Goal: Find contact information: Find contact information

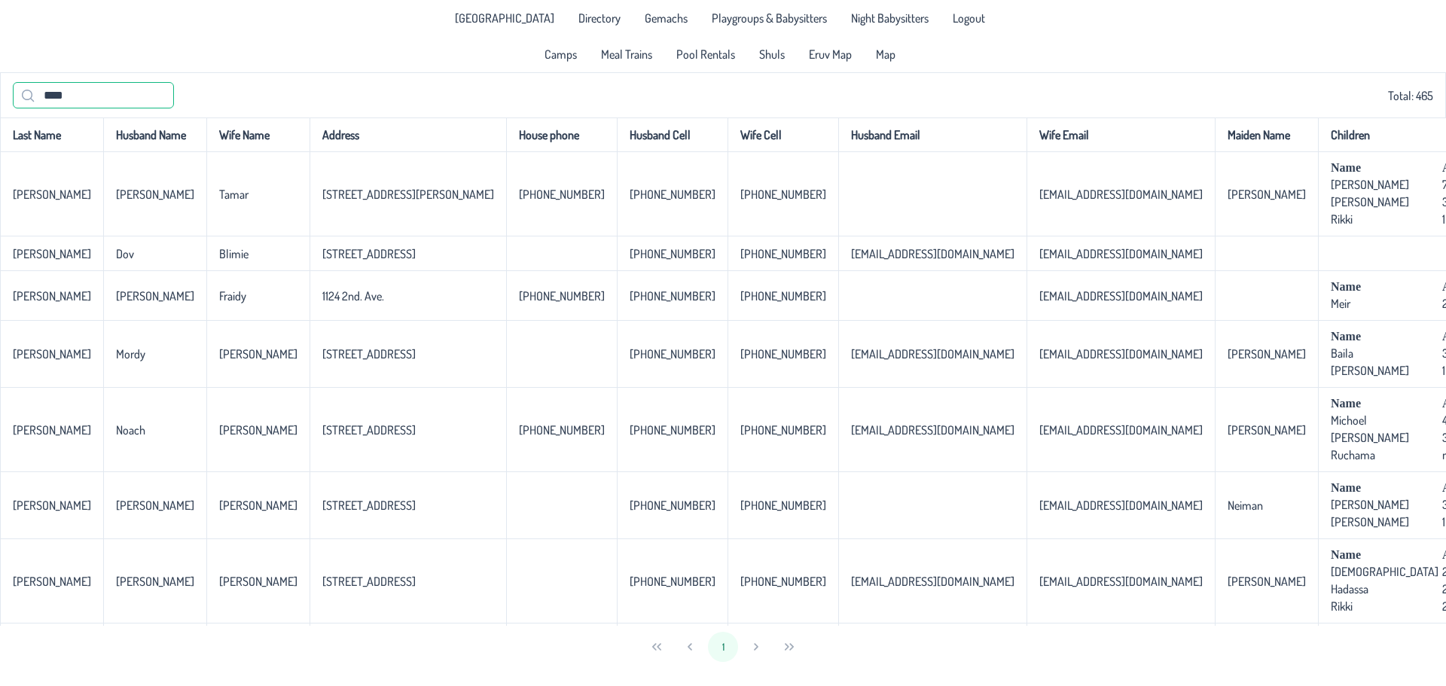
drag, startPoint x: 100, startPoint y: 95, endPoint x: 2, endPoint y: 105, distance: 98.4
click at [5, 104] on div "**** Total: 465" at bounding box center [723, 94] width 1446 height 45
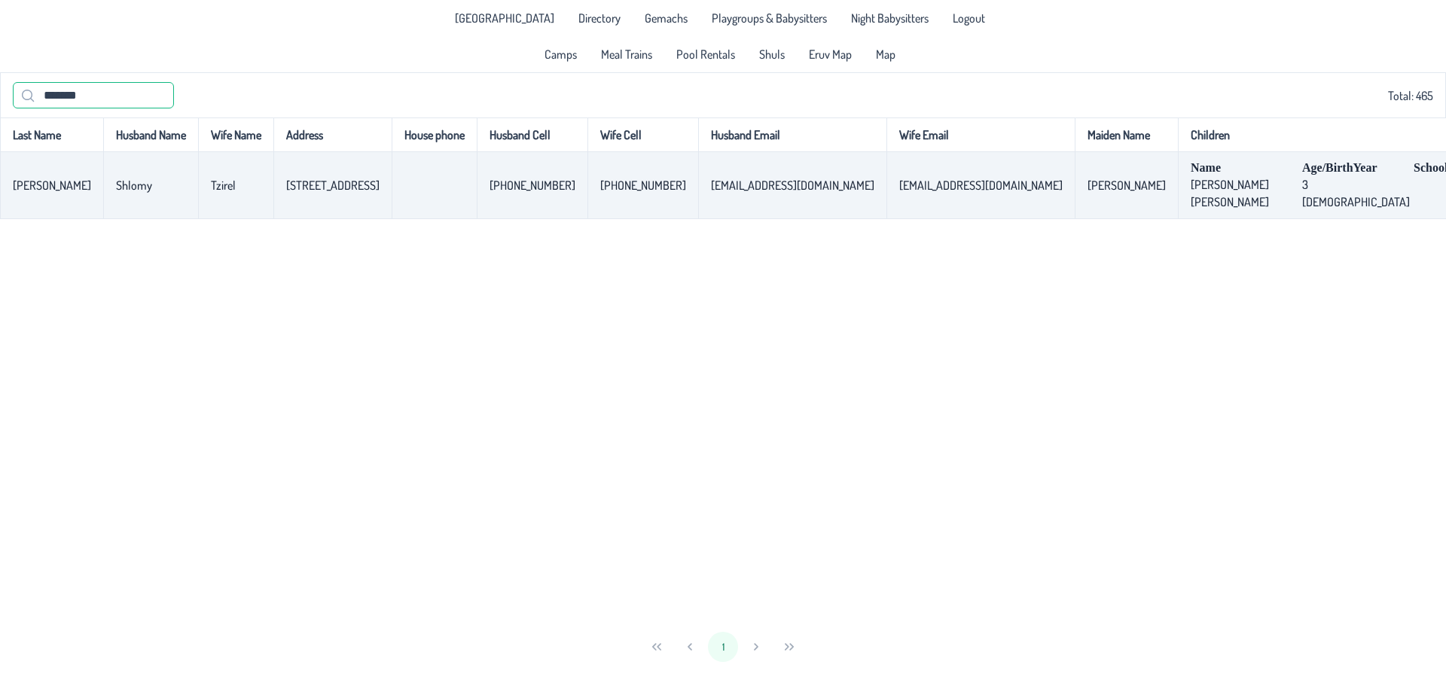
type input "*******"
drag, startPoint x: 260, startPoint y: 190, endPoint x: 313, endPoint y: 191, distance: 52.7
click at [313, 191] on p-celleditor "[STREET_ADDRESS]" at bounding box center [332, 185] width 93 height 15
drag, startPoint x: 1008, startPoint y: 185, endPoint x: 911, endPoint y: 191, distance: 96.6
click at [911, 191] on td "[EMAIL_ADDRESS][DOMAIN_NAME]" at bounding box center [980, 185] width 188 height 67
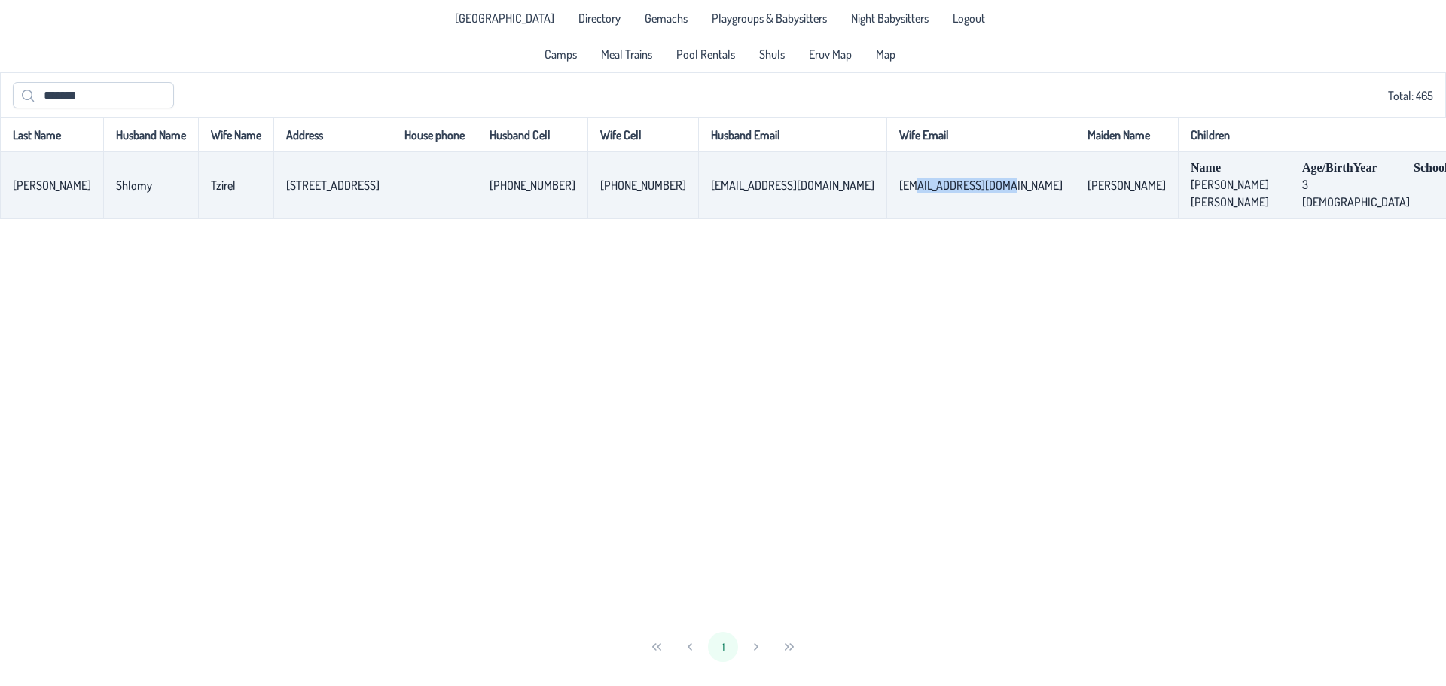
click at [908, 193] on p-celleditor "[EMAIL_ADDRESS][DOMAIN_NAME]" at bounding box center [980, 185] width 163 height 15
click at [900, 205] on td "[EMAIL_ADDRESS][DOMAIN_NAME]" at bounding box center [980, 185] width 188 height 67
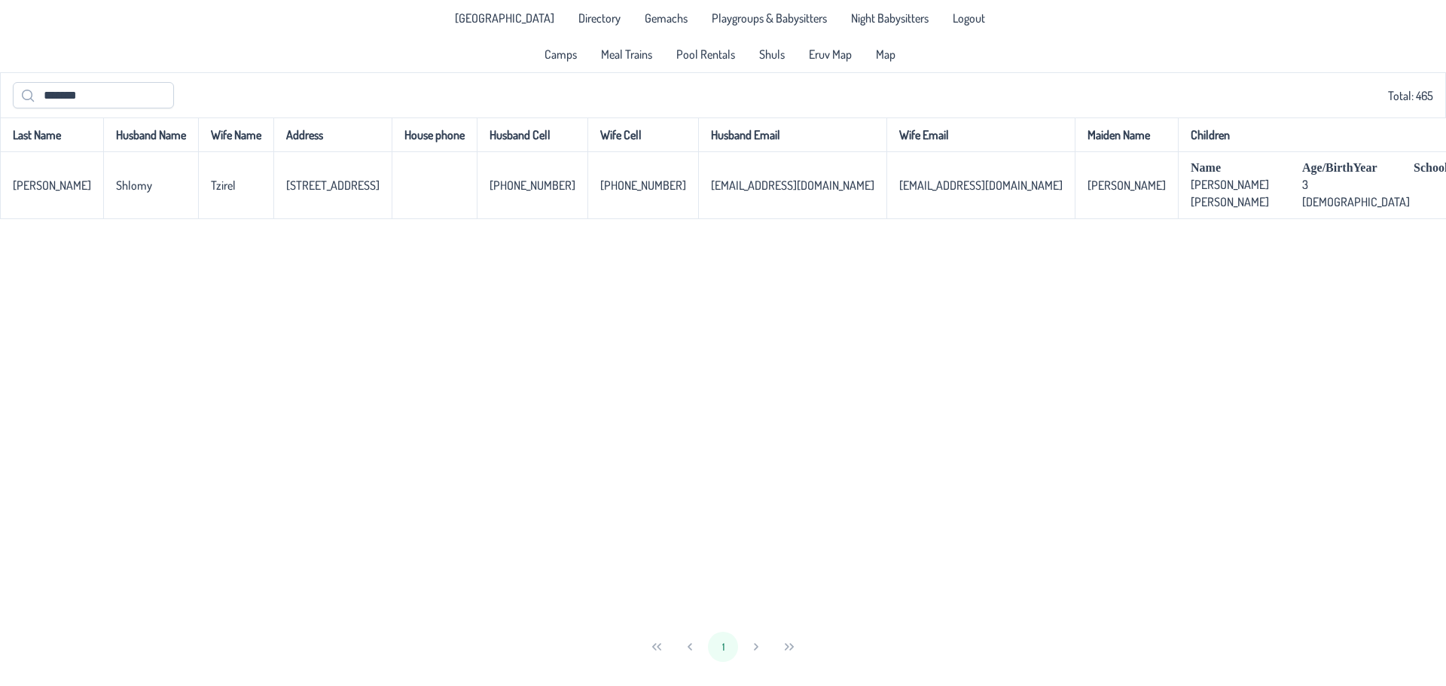
drag, startPoint x: 968, startPoint y: 322, endPoint x: 923, endPoint y: 264, distance: 72.9
click at [963, 313] on div "Last Name Husband Name Wife Name Address House phone Husband Cell Wife Cell Hus…" at bounding box center [723, 371] width 1446 height 508
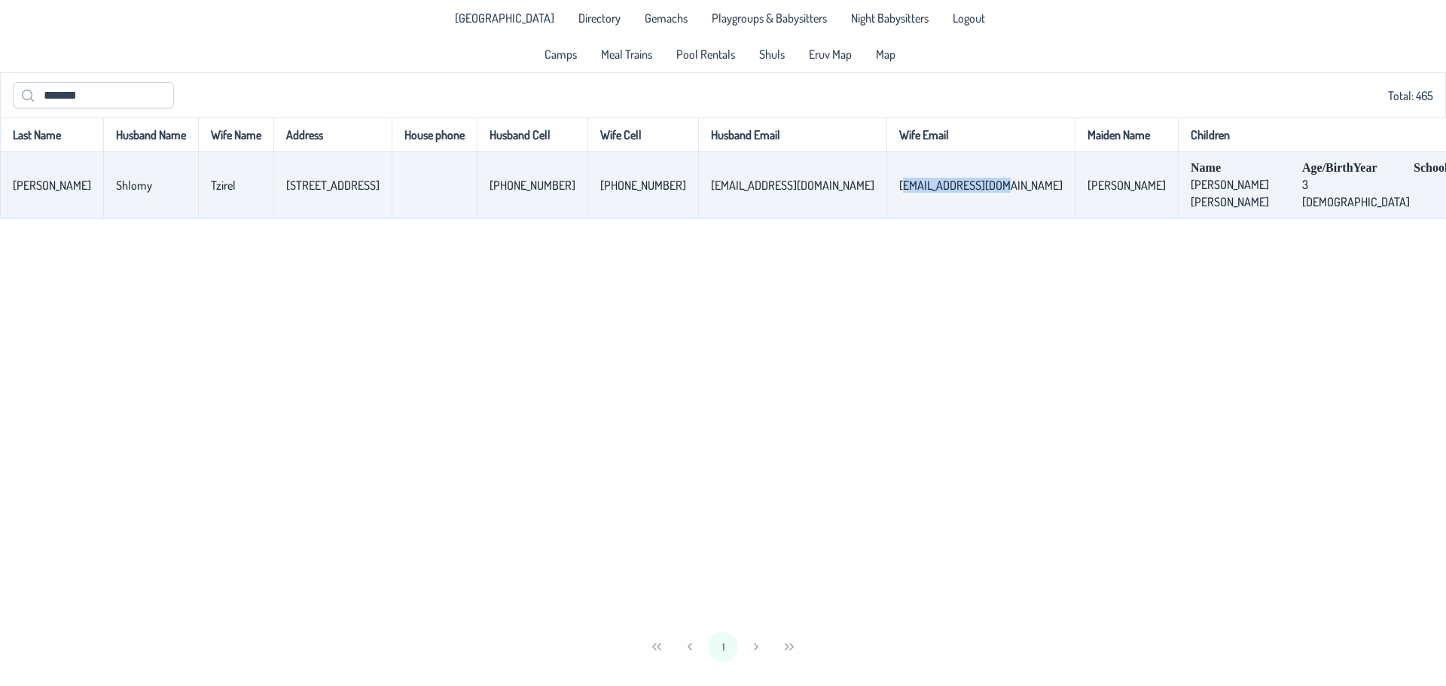
drag, startPoint x: 900, startPoint y: 188, endPoint x: 999, endPoint y: 188, distance: 98.7
click at [999, 188] on p-celleditor "[EMAIL_ADDRESS][DOMAIN_NAME]" at bounding box center [980, 185] width 163 height 15
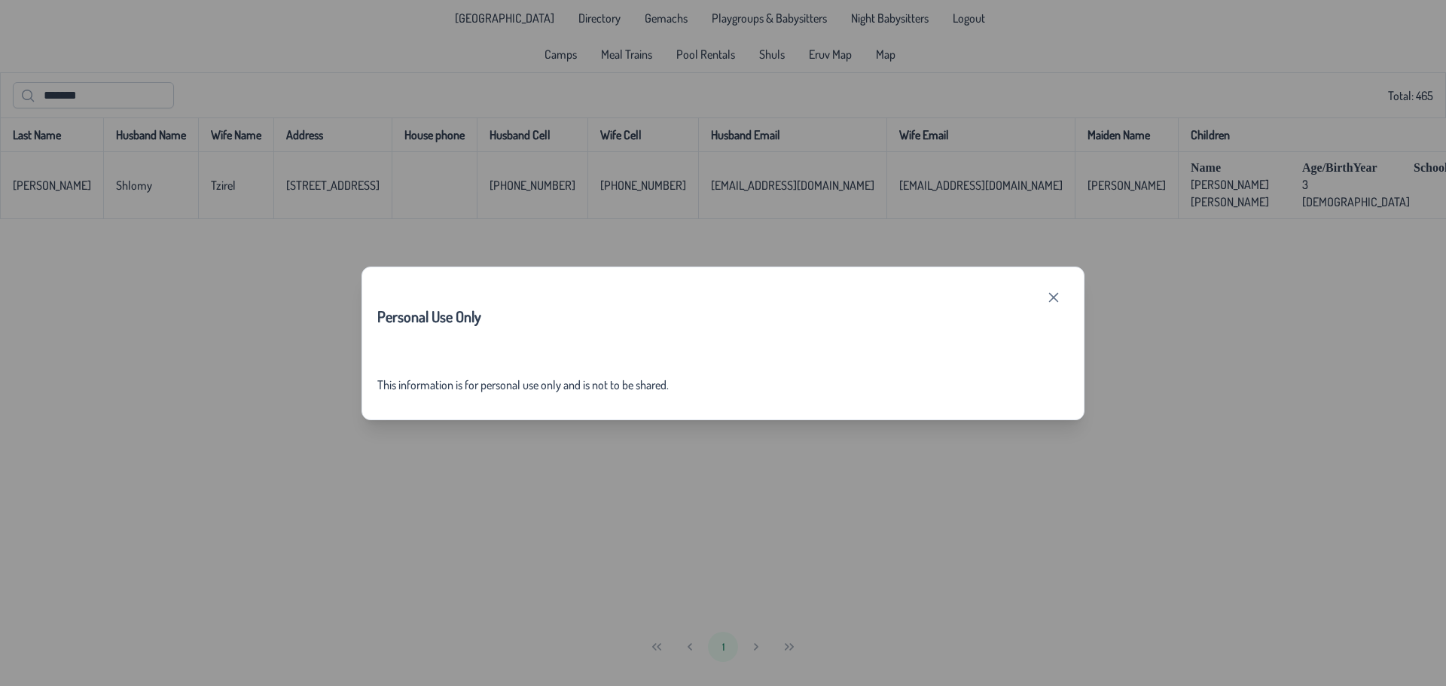
click at [907, 191] on div "Personal Use Only This information is for personal use only and is not to be sh…" at bounding box center [723, 343] width 1446 height 686
click at [1049, 293] on icon "button" at bounding box center [1054, 297] width 10 height 10
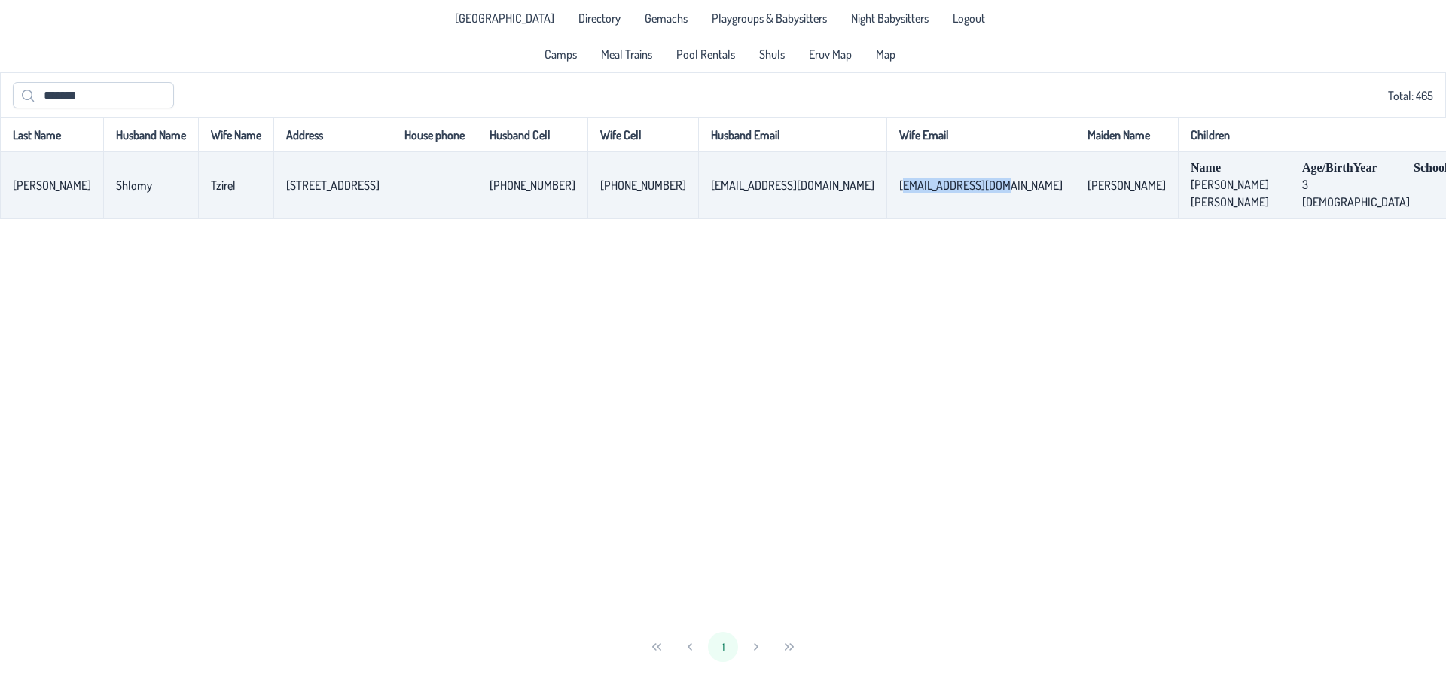
drag, startPoint x: 901, startPoint y: 190, endPoint x: 997, endPoint y: 194, distance: 96.5
click at [997, 193] on p-celleditor "[EMAIL_ADDRESS][DOMAIN_NAME]" at bounding box center [980, 185] width 163 height 15
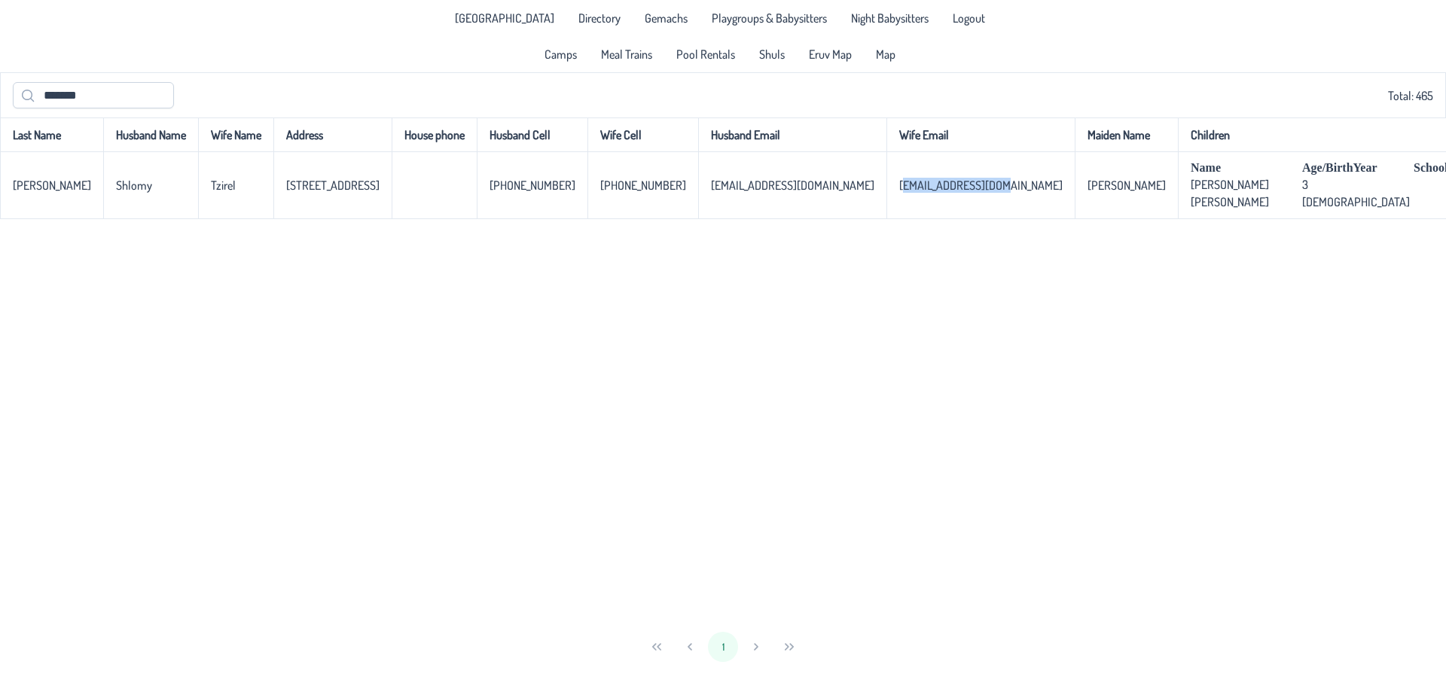
copy p-celleditor "[EMAIL_ADDRESS][DOMAIN_NAME]"
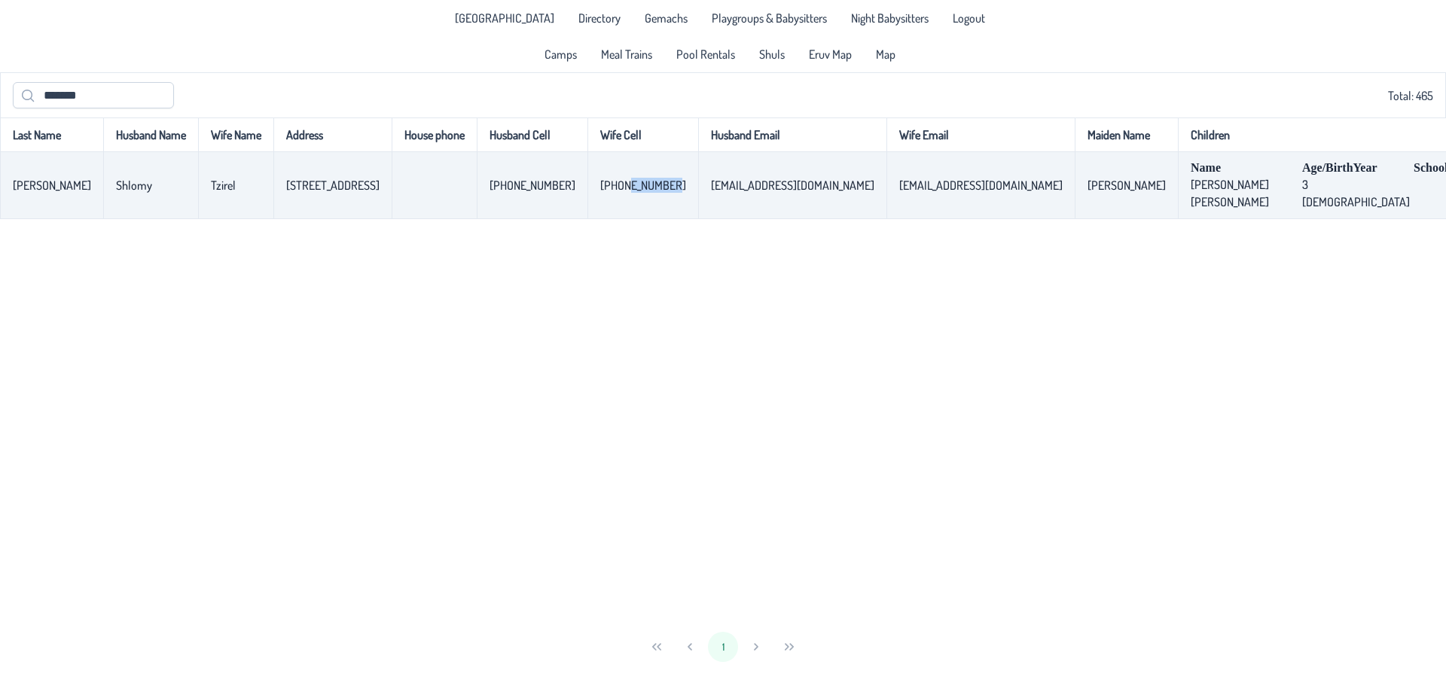
drag, startPoint x: 709, startPoint y: 188, endPoint x: 655, endPoint y: 191, distance: 53.6
click at [660, 190] on p-celleditor "[PHONE_NUMBER]" at bounding box center [643, 185] width 86 height 15
drag, startPoint x: 261, startPoint y: 188, endPoint x: 412, endPoint y: 194, distance: 150.8
click at [450, 189] on tr "[PERSON_NAME] [PERSON_NAME] [STREET_ADDRESS] 347-563-7091 [PHONE_NUMBER] [EMAIL…" at bounding box center [920, 185] width 1840 height 67
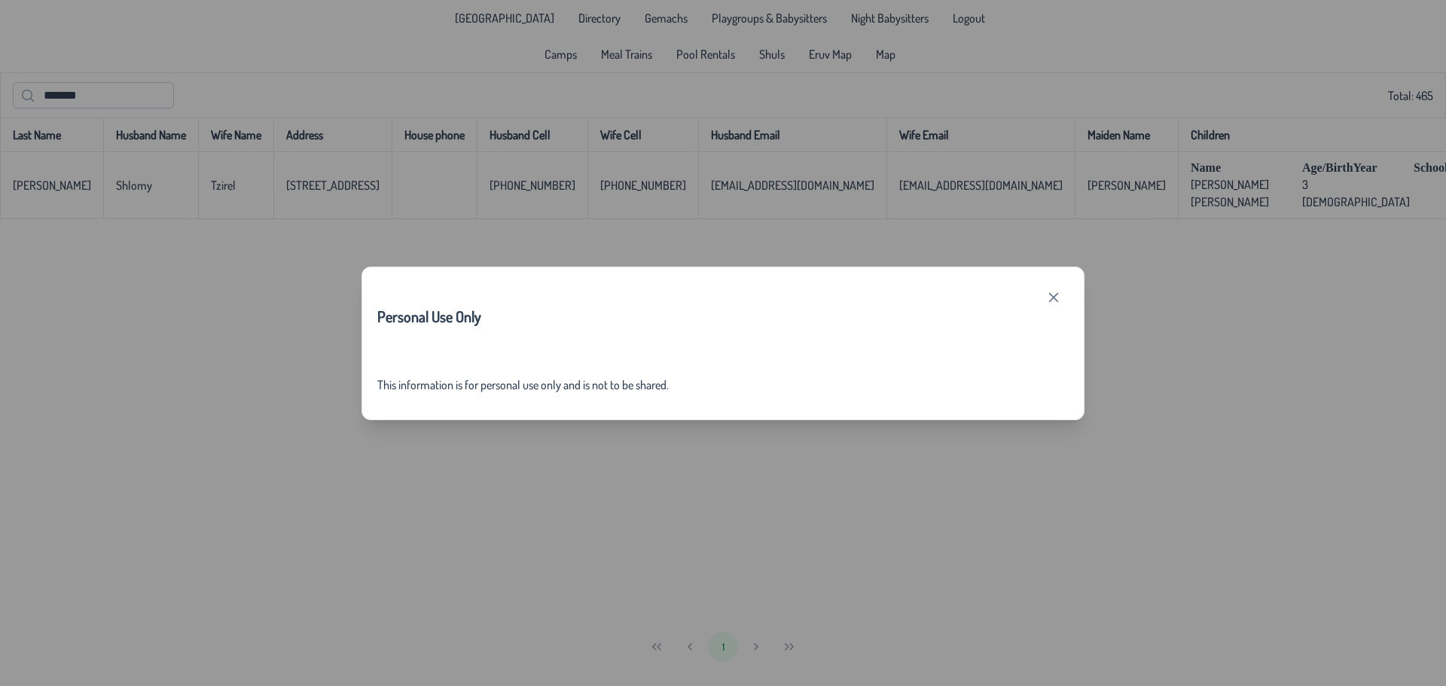
click at [396, 188] on div "Personal Use Only This information is for personal use only and is not to be sh…" at bounding box center [723, 343] width 1446 height 686
click at [435, 180] on div "Personal Use Only This information is for personal use only and is not to be sh…" at bounding box center [723, 343] width 1446 height 686
drag, startPoint x: 1063, startPoint y: 314, endPoint x: 1050, endPoint y: 293, distance: 24.7
click at [1056, 304] on p-button at bounding box center [1054, 316] width 30 height 68
click at [1050, 293] on icon "button" at bounding box center [1054, 297] width 10 height 10
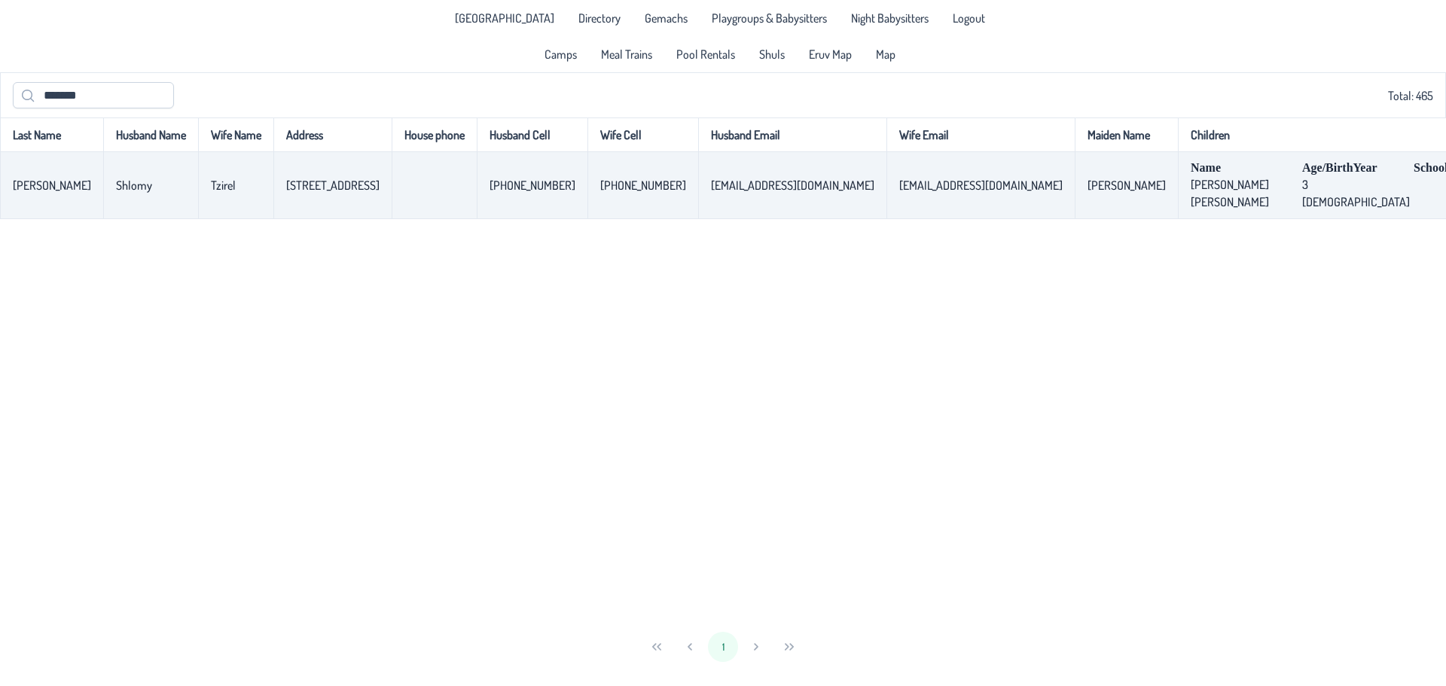
drag, startPoint x: 432, startPoint y: 193, endPoint x: 261, endPoint y: 191, distance: 170.2
click at [286, 191] on p-celleditor "[STREET_ADDRESS]" at bounding box center [332, 185] width 93 height 15
copy p-celleditor "[STREET_ADDRESS]"
drag, startPoint x: 1004, startPoint y: 191, endPoint x: 908, endPoint y: 191, distance: 96.4
click at [908, 191] on td "[EMAIL_ADDRESS][DOMAIN_NAME]" at bounding box center [980, 185] width 188 height 67
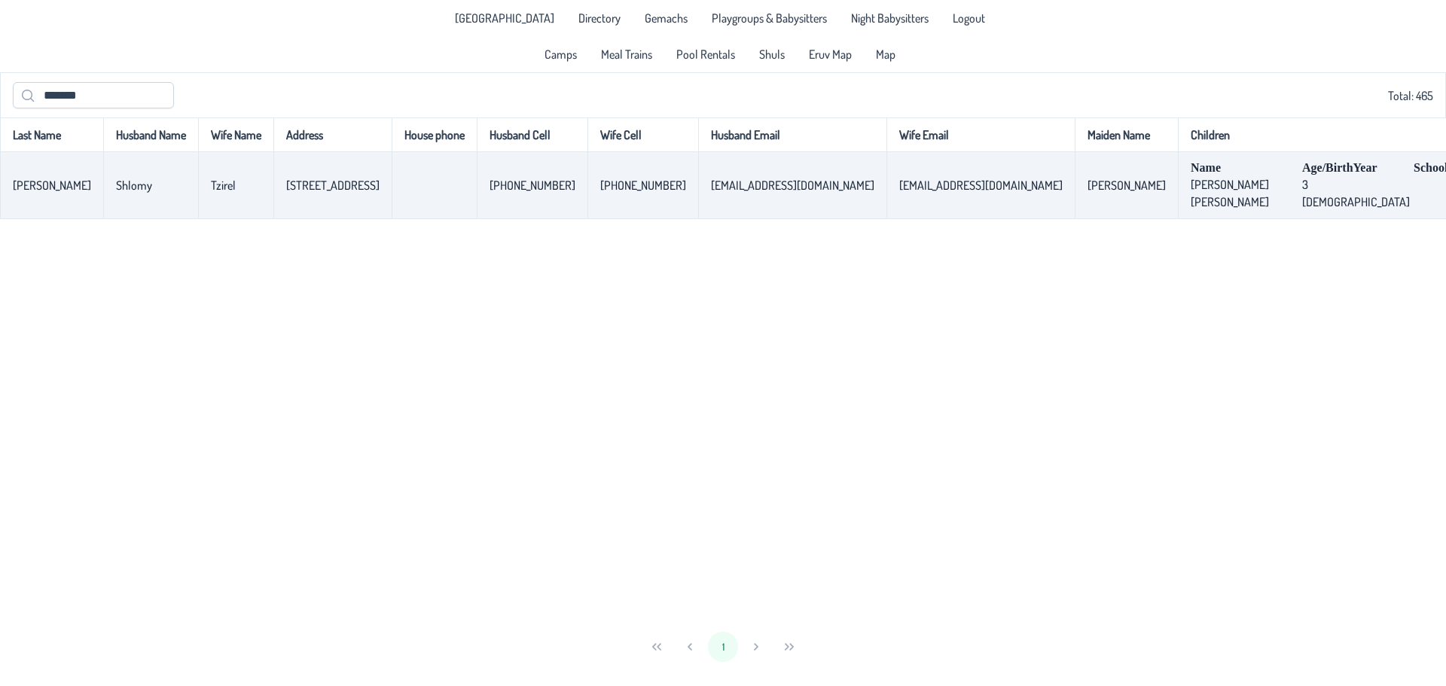
click at [899, 193] on p-celleditor "[EMAIL_ADDRESS][DOMAIN_NAME]" at bounding box center [980, 185] width 163 height 15
drag, startPoint x: 901, startPoint y: 188, endPoint x: 998, endPoint y: 190, distance: 97.2
click at [998, 190] on p-celleditor "[EMAIL_ADDRESS][DOMAIN_NAME]" at bounding box center [980, 185] width 163 height 15
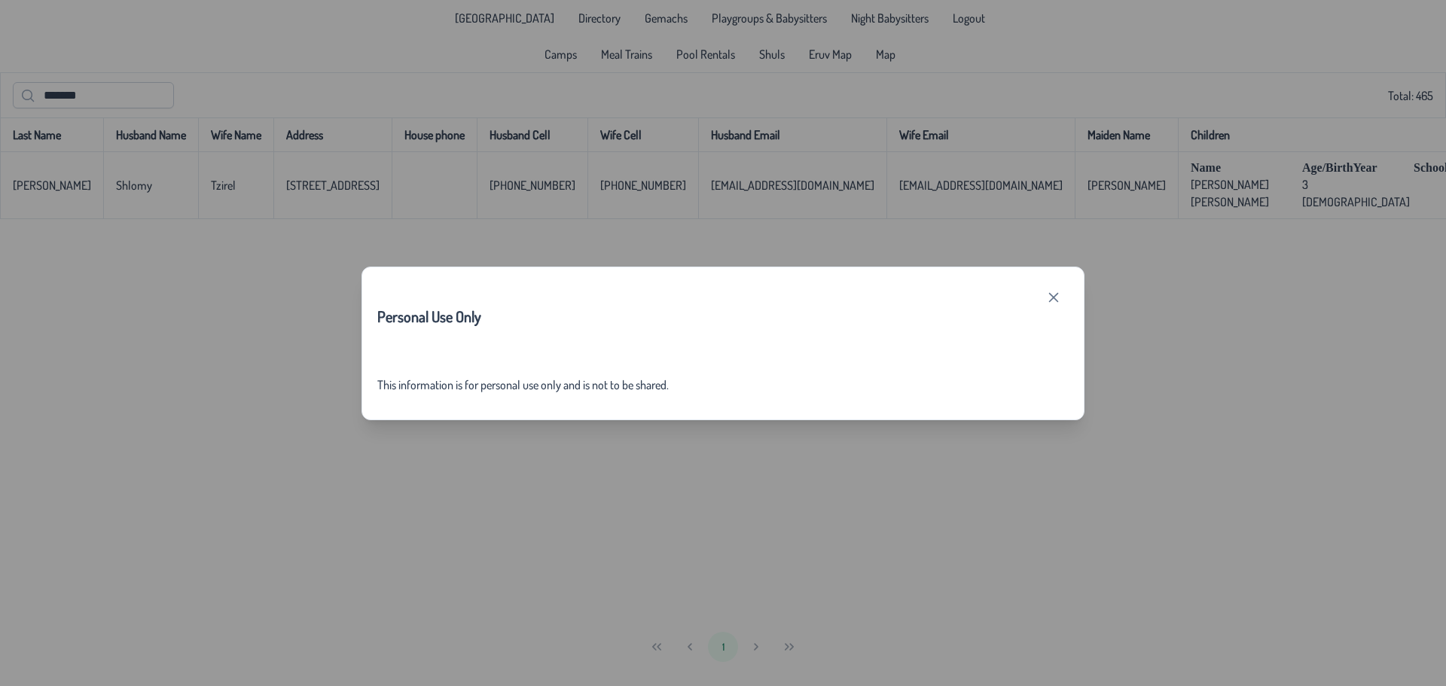
click at [993, 188] on div "Personal Use Only This information is for personal use only and is not to be sh…" at bounding box center [723, 343] width 1446 height 686
click at [1053, 304] on button "button" at bounding box center [1054, 297] width 30 height 30
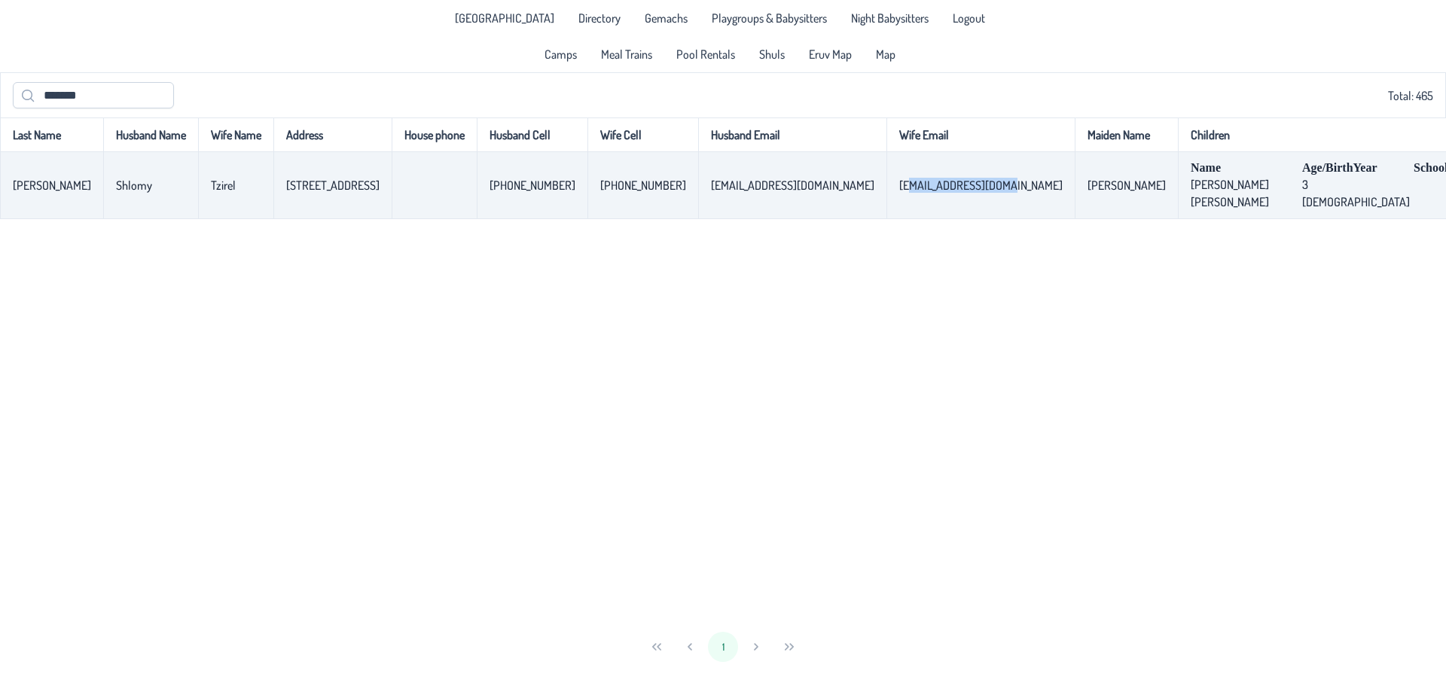
drag, startPoint x: 1002, startPoint y: 191, endPoint x: 907, endPoint y: 191, distance: 94.9
click at [907, 191] on td "[EMAIL_ADDRESS][DOMAIN_NAME]" at bounding box center [980, 185] width 188 height 67
drag, startPoint x: 919, startPoint y: 206, endPoint x: 891, endPoint y: 197, distance: 29.1
click at [917, 206] on td "[EMAIL_ADDRESS][DOMAIN_NAME]" at bounding box center [980, 185] width 188 height 67
click at [899, 190] on p-celleditor "[EMAIL_ADDRESS][DOMAIN_NAME]" at bounding box center [980, 185] width 163 height 15
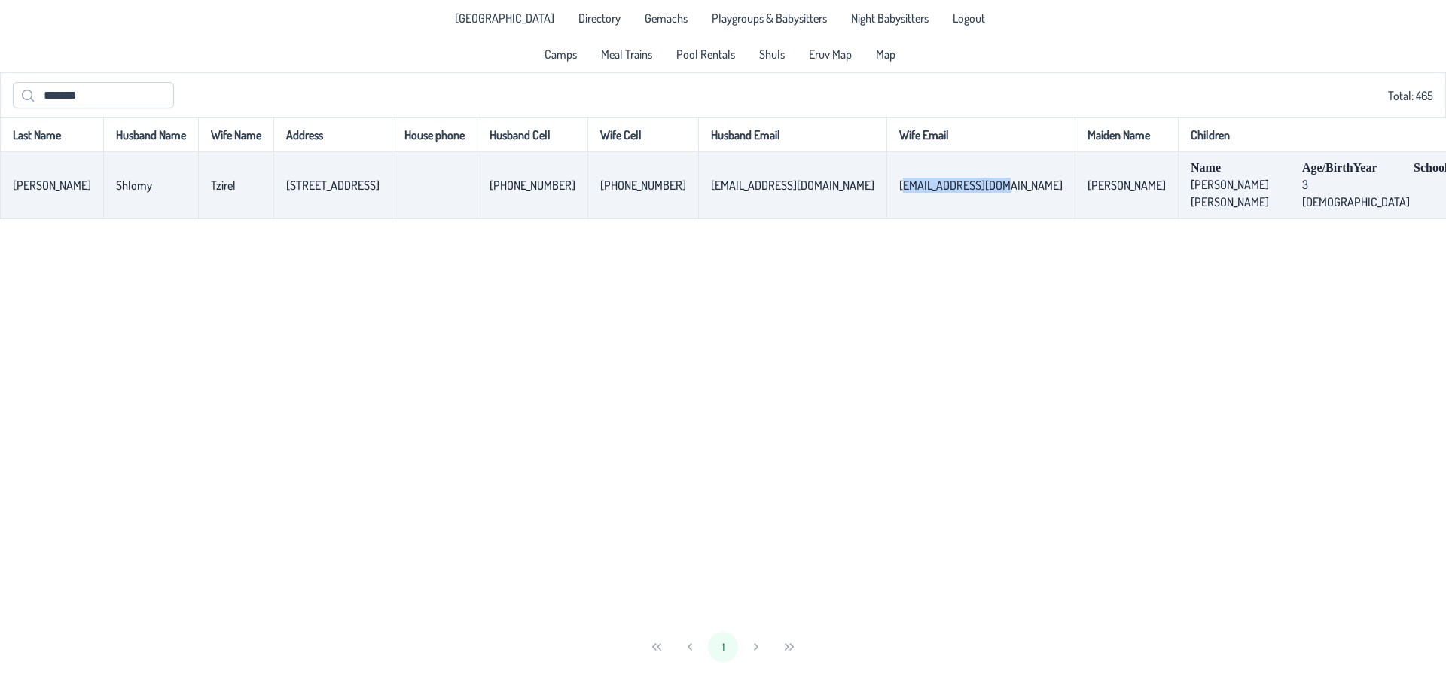
drag, startPoint x: 901, startPoint y: 185, endPoint x: 998, endPoint y: 191, distance: 97.3
click at [998, 191] on p-celleditor "[EMAIL_ADDRESS][DOMAIN_NAME]" at bounding box center [980, 185] width 163 height 15
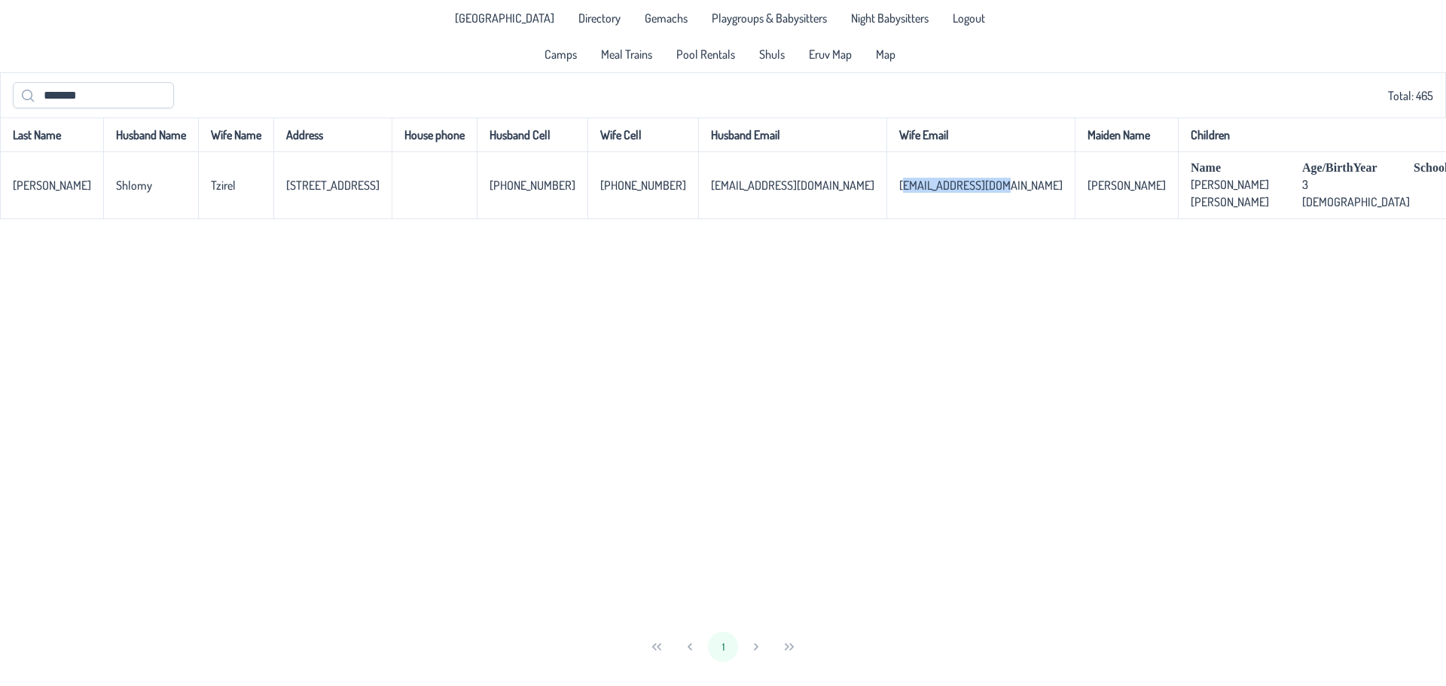
copy p-celleditor "[EMAIL_ADDRESS][DOMAIN_NAME]"
